Goal: Transaction & Acquisition: Purchase product/service

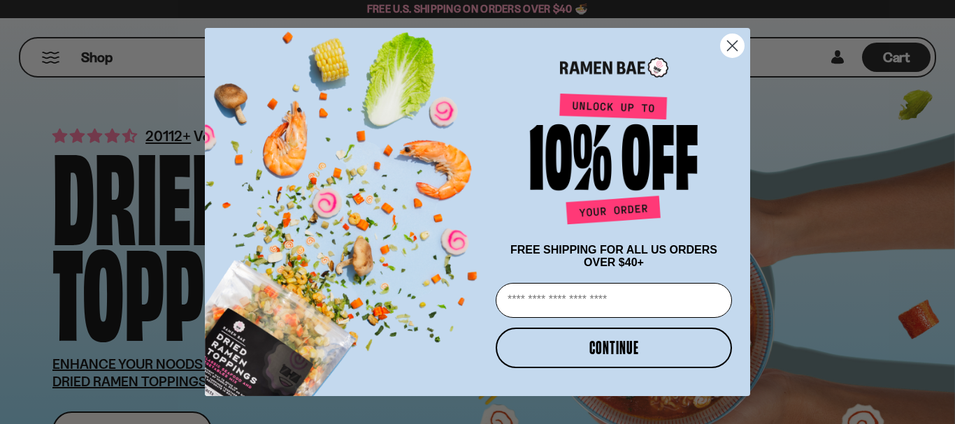
click at [737, 49] on circle "Close dialog" at bounding box center [732, 45] width 23 height 23
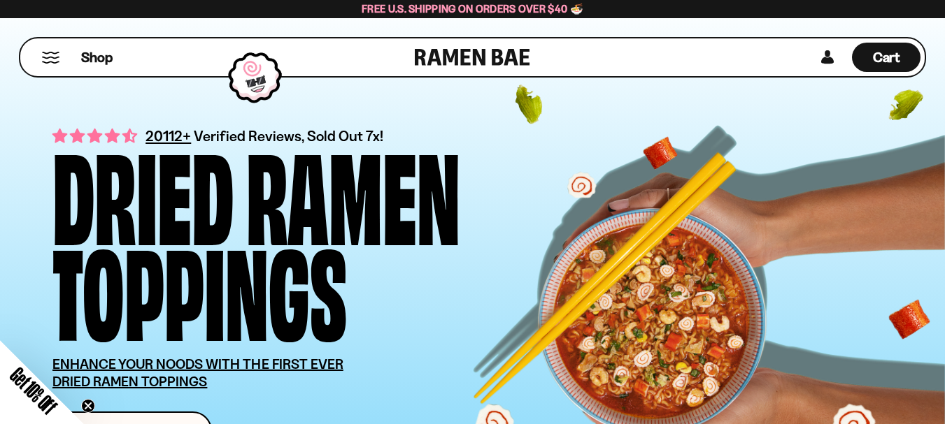
click at [58, 59] on button "Mobile Menu Trigger" at bounding box center [50, 58] width 19 height 12
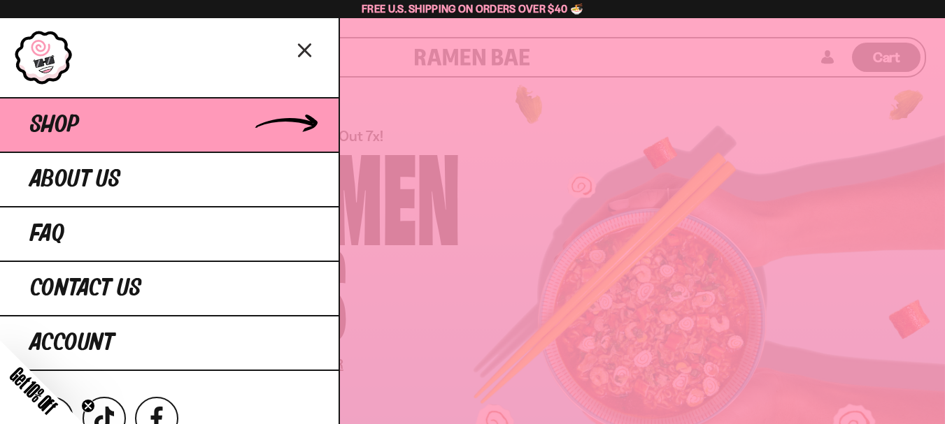
click at [77, 109] on link "Shop" at bounding box center [169, 124] width 338 height 55
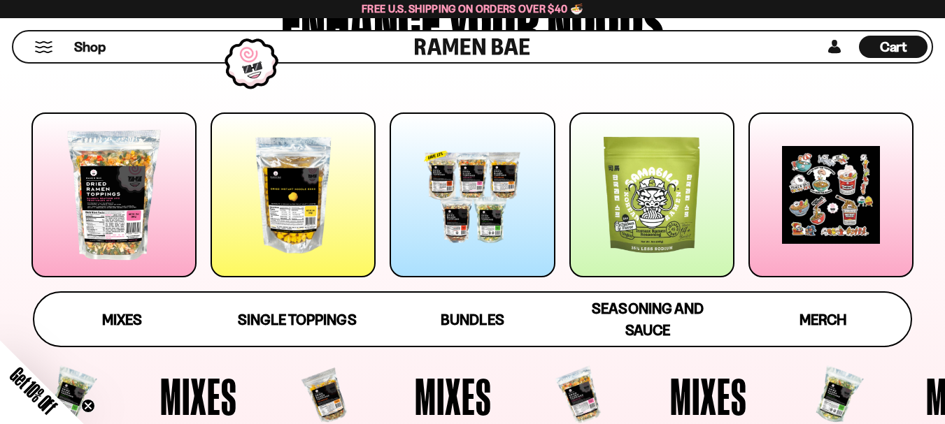
scroll to position [140, 0]
